Goal: Find specific page/section: Locate a particular part of the current website

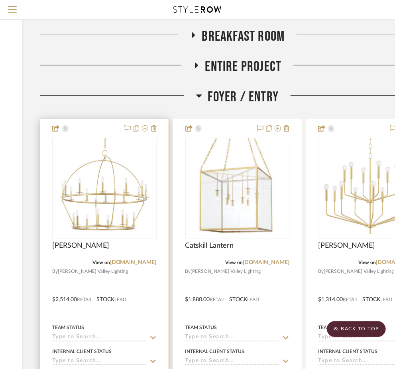
scroll to position [124, 128]
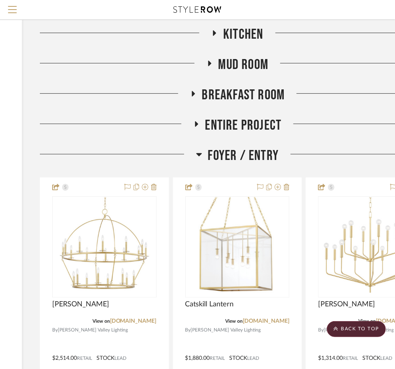
click at [220, 161] on span "Foyer / Entry" at bounding box center [243, 155] width 71 height 17
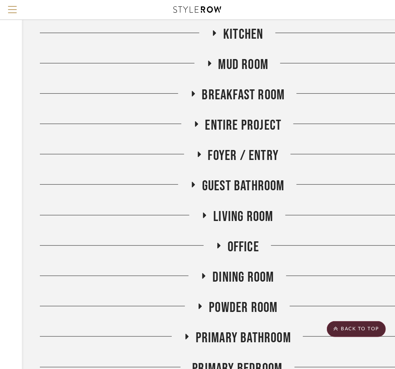
click at [230, 42] on span "Kitchen" at bounding box center [243, 34] width 40 height 17
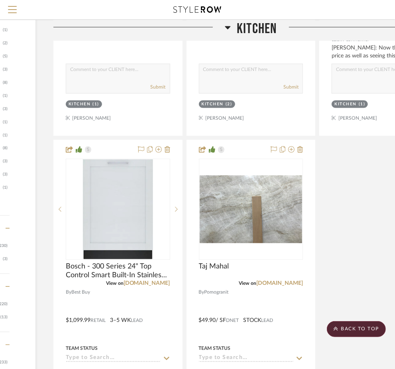
scroll to position [950, 114]
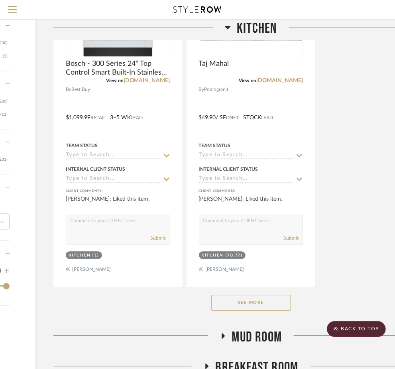
click at [232, 304] on button "See More" at bounding box center [251, 303] width 80 height 16
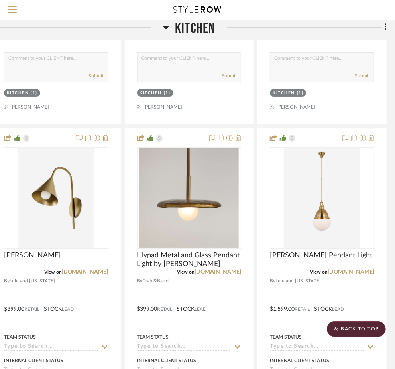
scroll to position [6068, 176]
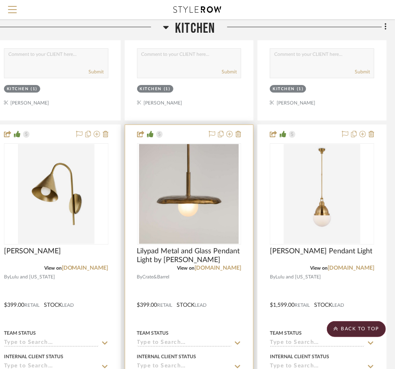
click at [207, 257] on div at bounding box center [189, 299] width 128 height 349
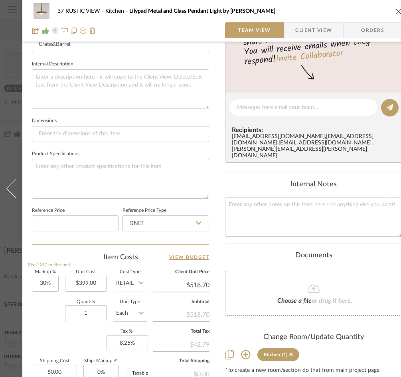
scroll to position [173, 0]
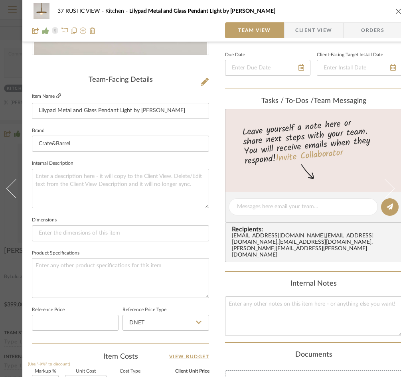
click at [59, 95] on icon at bounding box center [58, 95] width 5 height 5
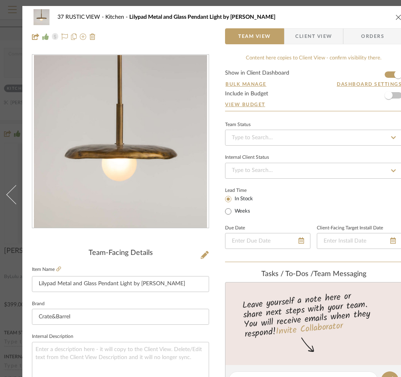
scroll to position [0, 38]
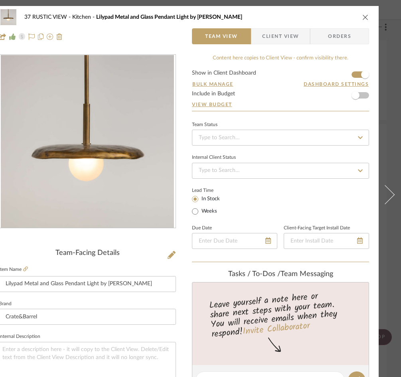
click at [362, 17] on icon "close" at bounding box center [365, 17] width 6 height 6
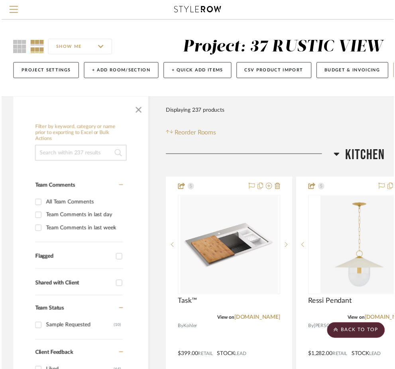
scroll to position [6068, 176]
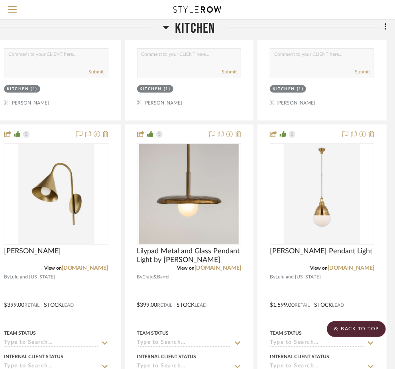
click at [182, 33] on span "Kitchen" at bounding box center [195, 28] width 40 height 17
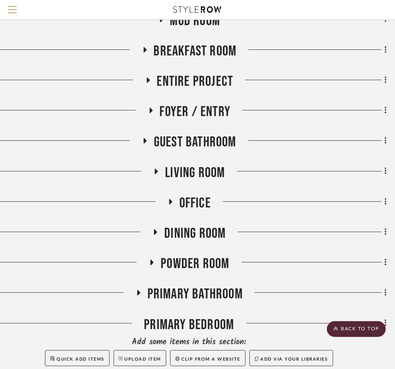
scroll to position [175, 176]
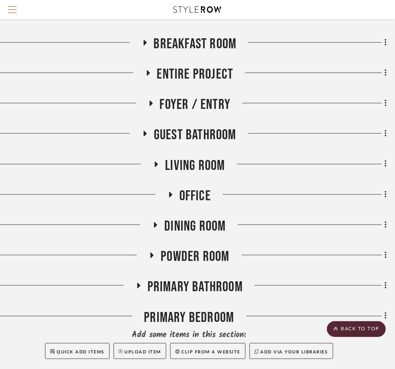
click at [190, 284] on span "Primary Bathroom" at bounding box center [195, 286] width 95 height 17
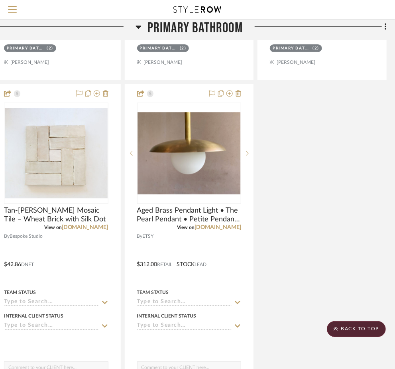
scroll to position [1190, 176]
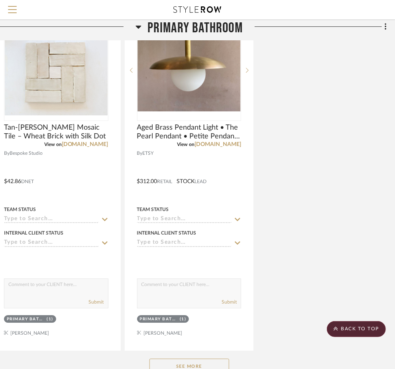
click at [194, 359] on button "See More" at bounding box center [190, 366] width 80 height 16
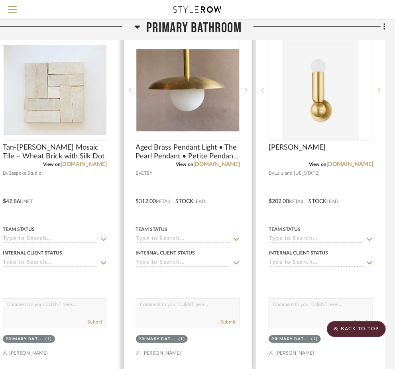
scroll to position [1178, 177]
